Goal: Task Accomplishment & Management: Use online tool/utility

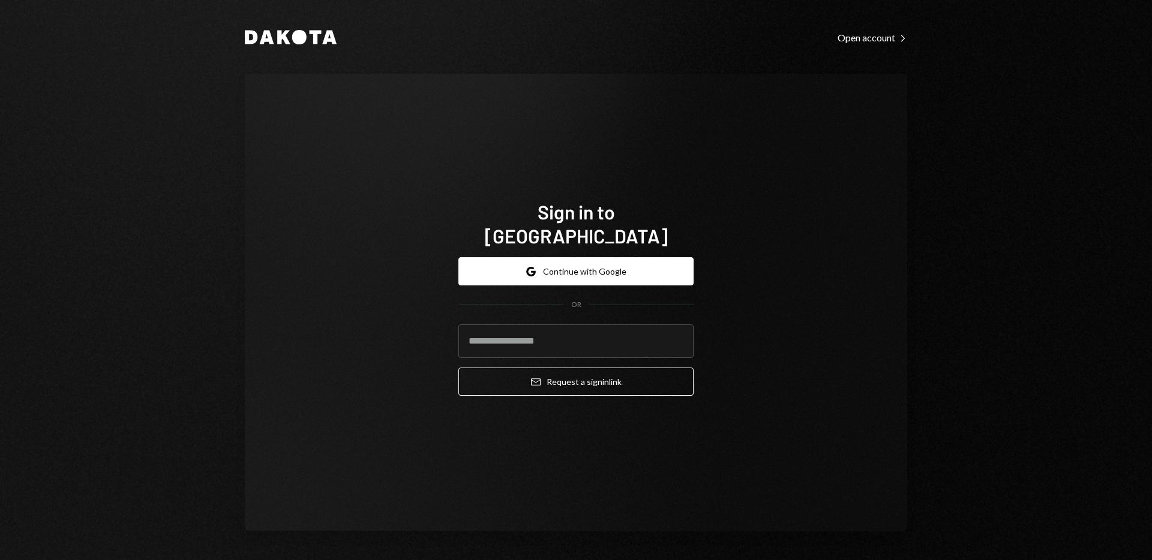
type input "**********"
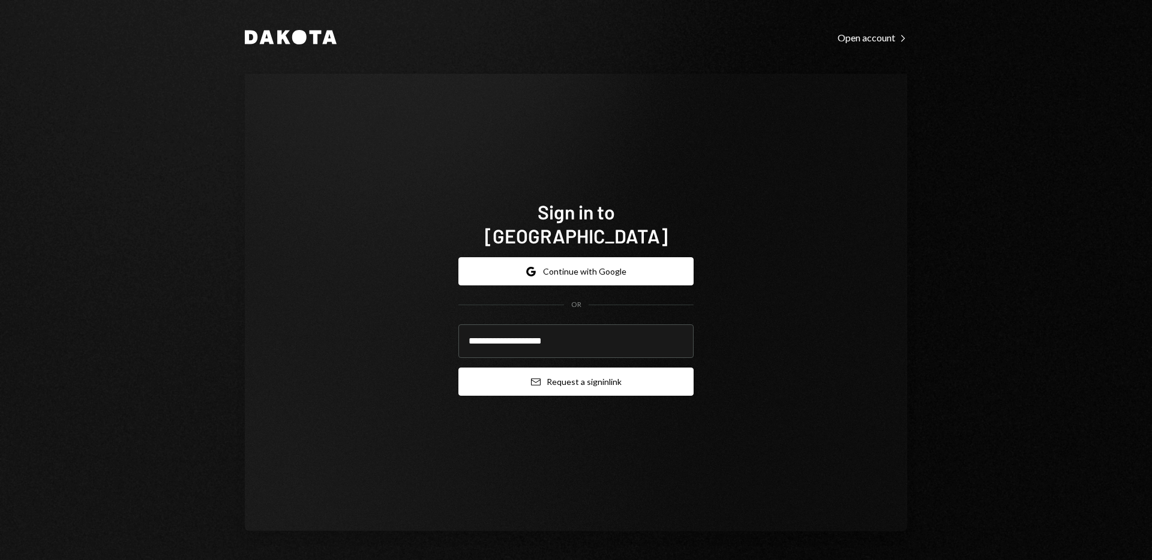
click at [579, 374] on button "Email Request a sign in link" at bounding box center [575, 382] width 235 height 28
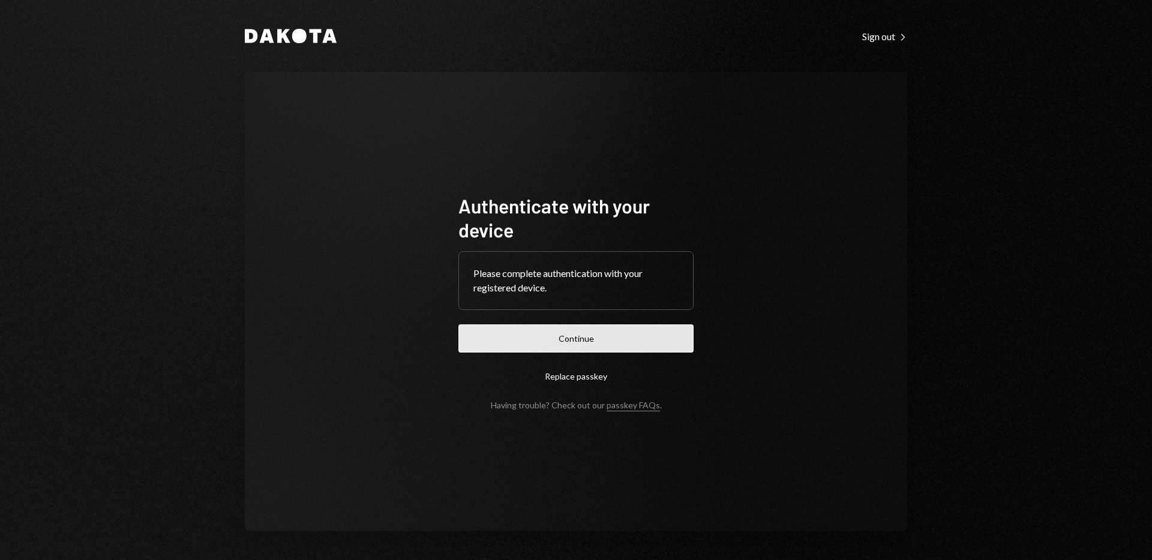
click at [593, 347] on button "Continue" at bounding box center [575, 338] width 235 height 28
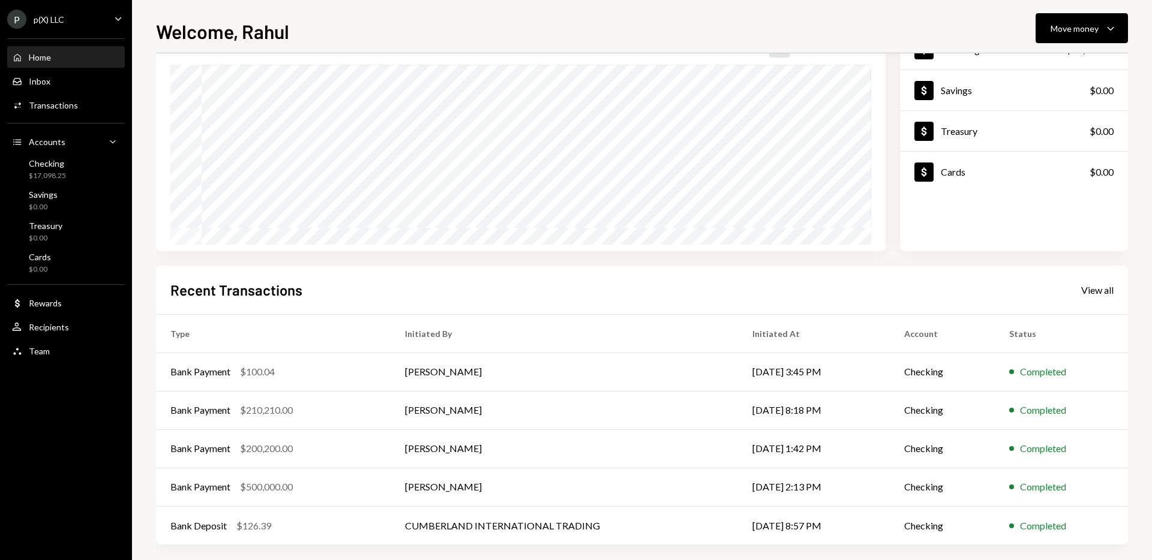
scroll to position [99, 0]
click at [552, 377] on td "[PERSON_NAME]" at bounding box center [563, 370] width 347 height 38
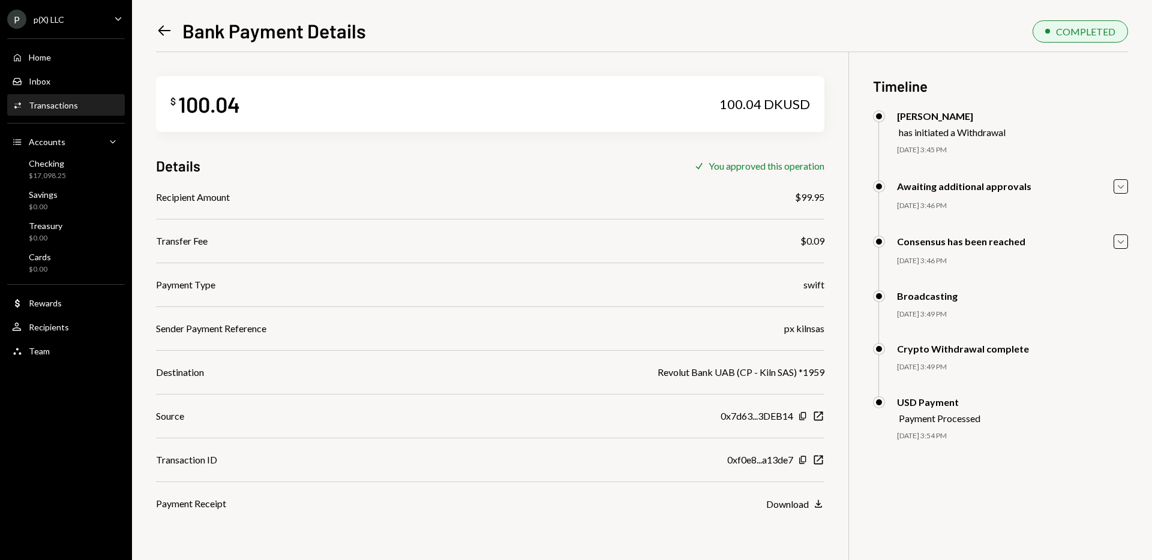
click at [799, 198] on div "$99.95" at bounding box center [809, 197] width 29 height 14
click at [799, 197] on div "$99.95" at bounding box center [809, 197] width 29 height 14
click at [833, 232] on div "$ 100.04 100.04 DKUSD Details Check You approved this operation Recipient Amoun…" at bounding box center [642, 332] width 972 height 560
click at [807, 197] on div "$99.95" at bounding box center [809, 197] width 29 height 14
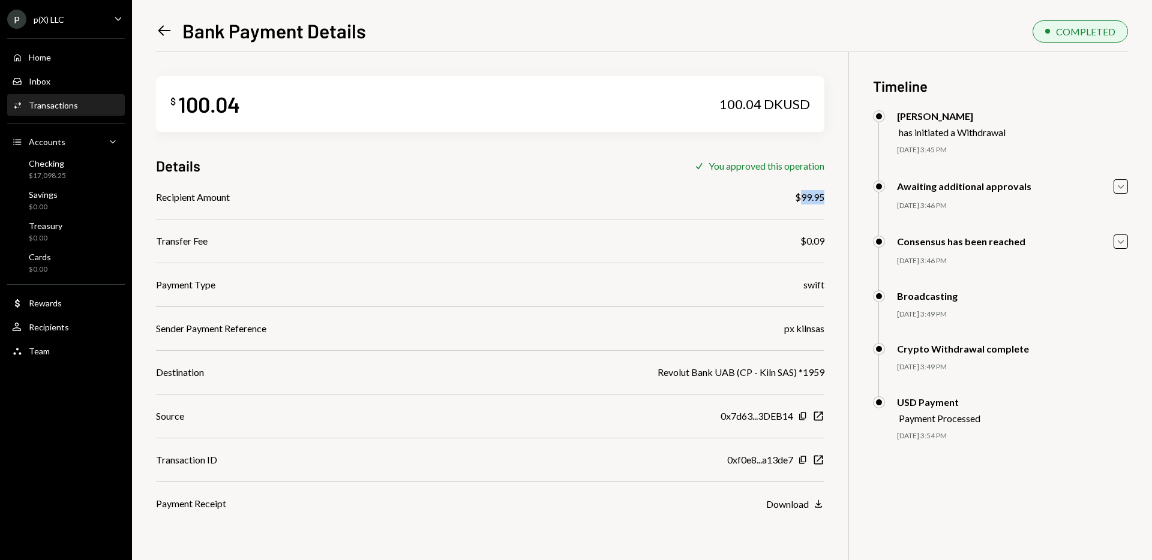
click at [807, 197] on div "$99.95" at bounding box center [809, 197] width 29 height 14
copy div "99.95"
click at [799, 460] on icon "button" at bounding box center [802, 460] width 7 height 8
